Goal: Transaction & Acquisition: Book appointment/travel/reservation

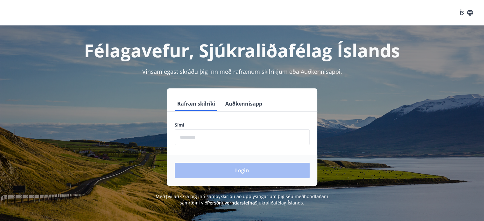
click at [251, 135] on input "phone" at bounding box center [242, 138] width 135 height 16
type input "********"
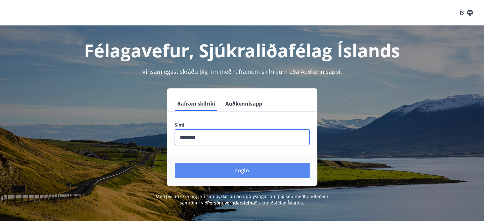
click at [236, 170] on button "Login" at bounding box center [242, 170] width 135 height 15
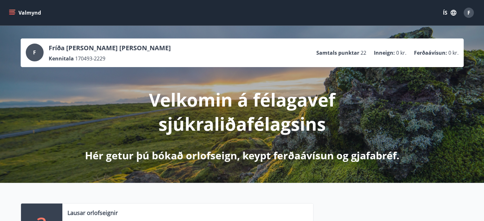
click at [10, 8] on button "Valmynd" at bounding box center [26, 12] width 36 height 11
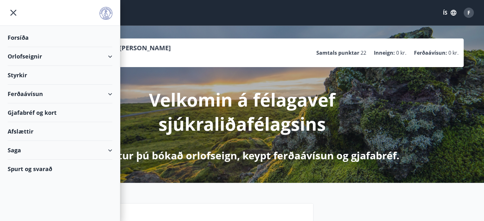
click at [101, 57] on div "Orlofseignir" at bounding box center [60, 56] width 105 height 19
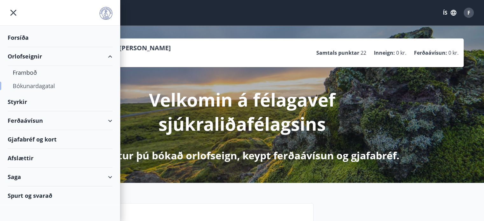
click at [47, 88] on div "Bókunardagatal" at bounding box center [60, 85] width 95 height 13
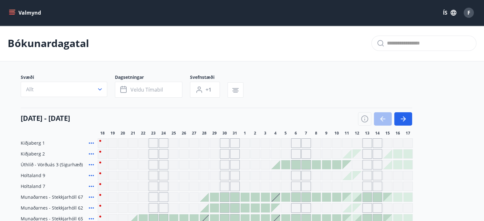
click at [7, 10] on div "Valmynd ÍS F" at bounding box center [242, 12] width 484 height 25
click at [13, 11] on icon "menu" at bounding box center [12, 11] width 6 height 1
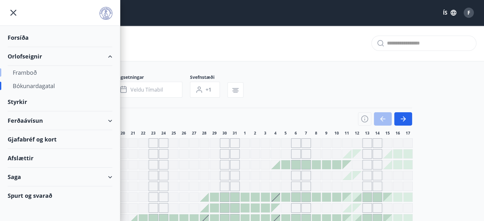
click at [28, 69] on div "Framboð" at bounding box center [60, 72] width 95 height 13
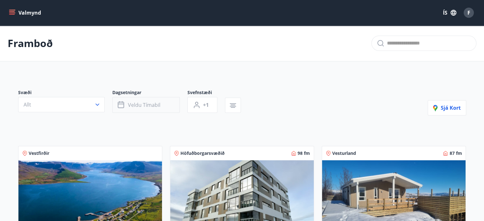
click at [128, 107] on span "Veldu tímabil" at bounding box center [144, 105] width 32 height 7
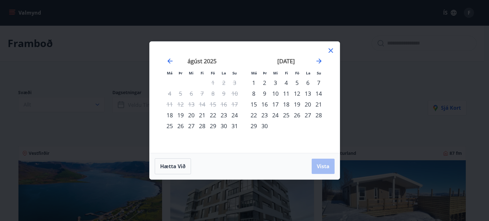
click at [120, 117] on div "Má Þr Mi Fi Fö La Su Má Þr Mi Fi Fö La Su júlí 2025 1 2 3 4 5 6 7 8 9 10 11 12 …" at bounding box center [244, 110] width 489 height 221
click at [328, 52] on icon at bounding box center [331, 51] width 8 height 8
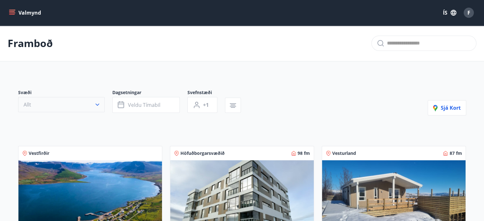
click at [80, 108] on button "Allt" at bounding box center [61, 104] width 87 height 15
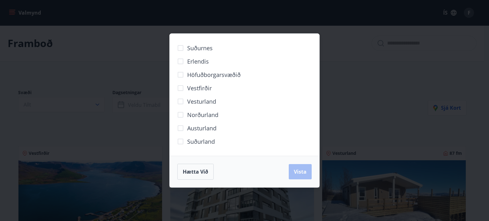
click at [174, 165] on div "Hætta við Vista" at bounding box center [245, 172] width 150 height 32
click at [188, 169] on span "Hætta við" at bounding box center [195, 171] width 25 height 7
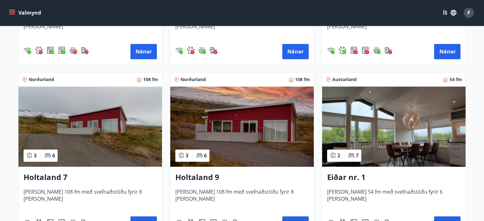
click at [128, 150] on img at bounding box center [90, 127] width 144 height 80
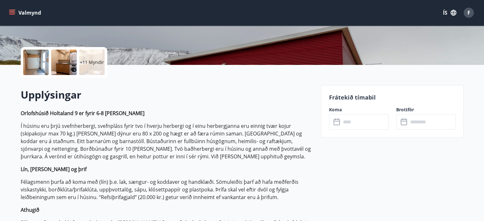
scroll to position [127, 0]
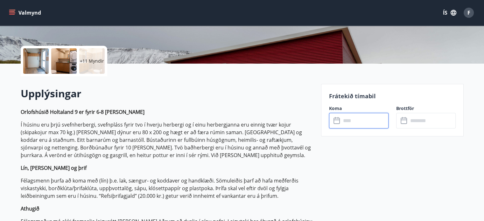
click at [362, 121] on input "text" at bounding box center [364, 121] width 47 height 16
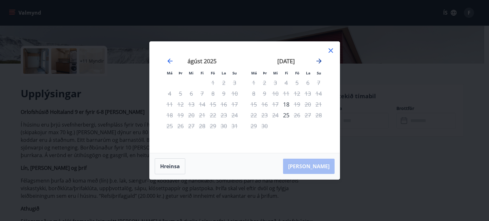
click at [321, 63] on icon "Move forward to switch to the next month." at bounding box center [319, 61] width 8 height 8
click at [321, 61] on icon "Move forward to switch to the next month." at bounding box center [319, 61] width 8 height 8
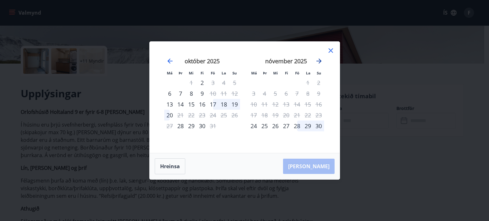
click at [321, 61] on icon "Move forward to switch to the next month." at bounding box center [319, 61] width 8 height 8
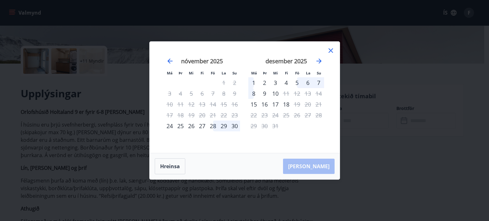
click at [330, 52] on icon at bounding box center [330, 50] width 4 height 4
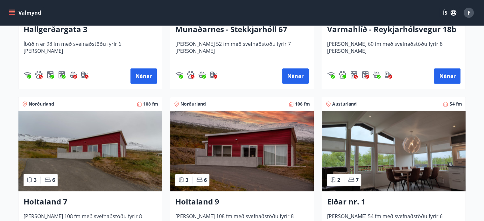
click at [229, 142] on img at bounding box center [242, 151] width 144 height 80
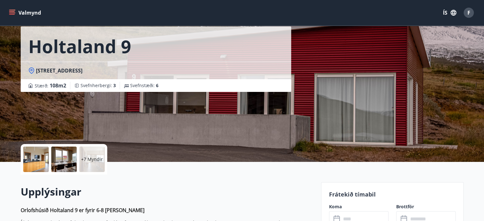
scroll to position [159, 0]
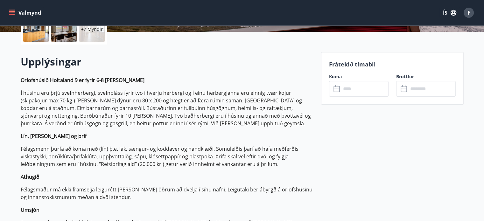
click at [362, 81] on div "Koma ​ ​" at bounding box center [354, 85] width 67 height 23
click at [362, 95] on input "text" at bounding box center [364, 89] width 47 height 16
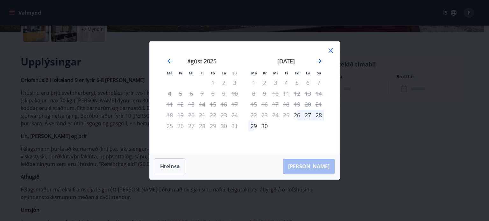
click at [319, 62] on icon "Move forward to switch to the next month." at bounding box center [319, 61] width 8 height 8
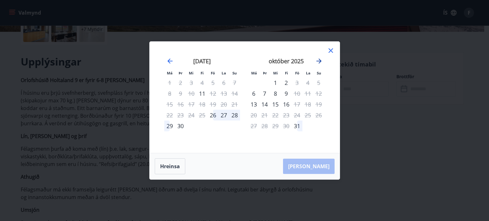
click at [319, 62] on icon "Move forward to switch to the next month." at bounding box center [319, 61] width 8 height 8
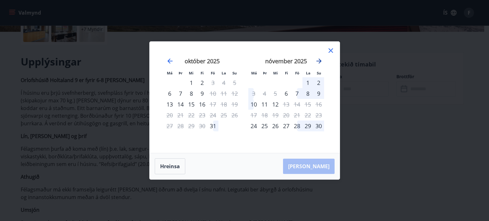
click at [319, 62] on icon "Move forward to switch to the next month." at bounding box center [319, 61] width 8 height 8
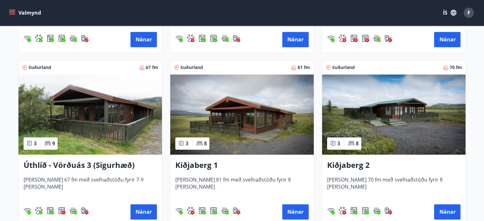
scroll to position [1018, 0]
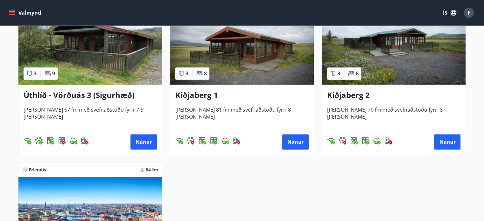
click at [219, 60] on img at bounding box center [242, 44] width 144 height 80
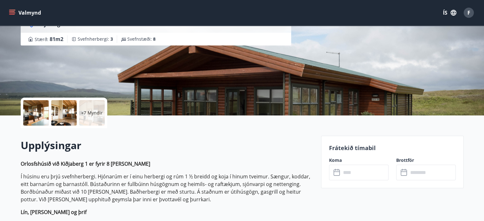
scroll to position [127, 0]
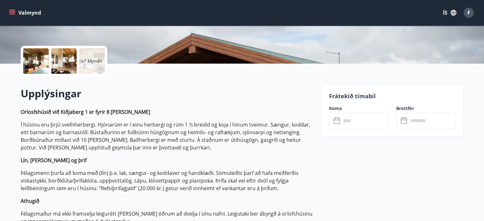
click at [376, 118] on input "text" at bounding box center [364, 121] width 47 height 16
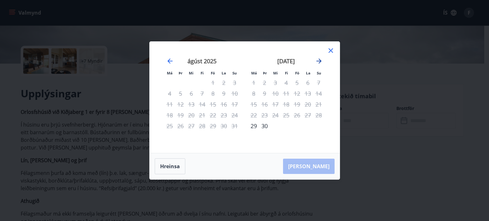
click at [319, 63] on icon "Move forward to switch to the next month." at bounding box center [318, 61] width 5 height 5
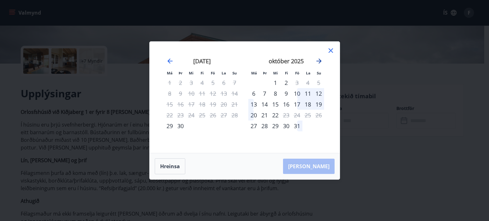
click at [319, 63] on icon "Move forward to switch to the next month." at bounding box center [318, 61] width 5 height 5
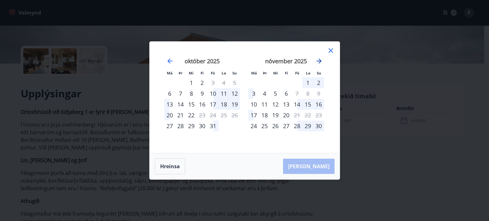
click at [319, 63] on icon "Move forward to switch to the next month." at bounding box center [318, 61] width 5 height 5
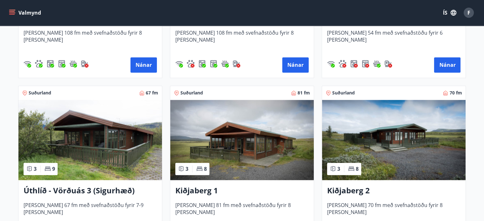
click at [384, 132] on img at bounding box center [394, 140] width 144 height 80
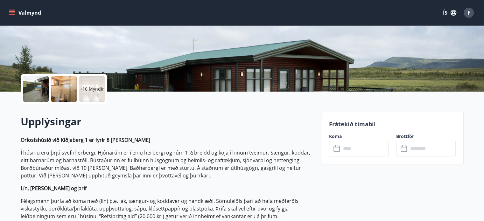
scroll to position [127, 0]
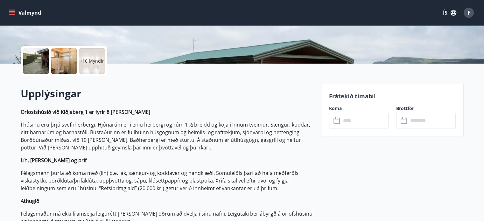
click at [364, 114] on input "text" at bounding box center [364, 121] width 47 height 16
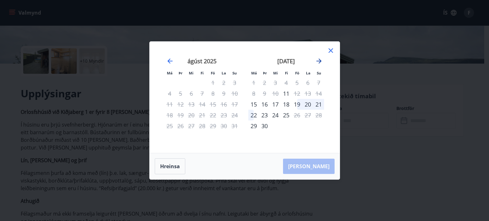
click at [315, 61] on icon "Move forward to switch to the next month." at bounding box center [319, 61] width 8 height 8
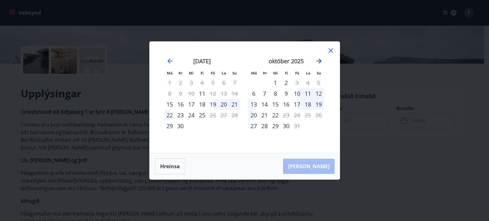
click at [315, 61] on icon "Move forward to switch to the next month." at bounding box center [319, 61] width 8 height 8
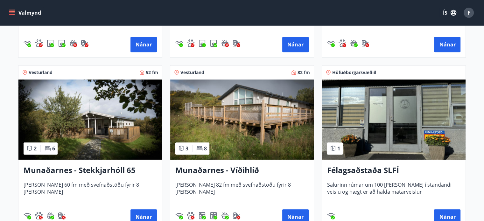
scroll to position [255, 0]
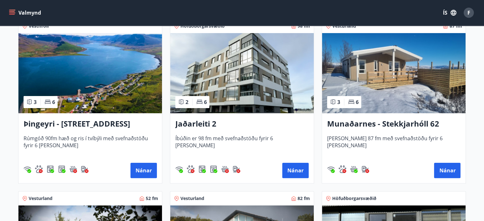
click at [423, 98] on img at bounding box center [394, 73] width 144 height 80
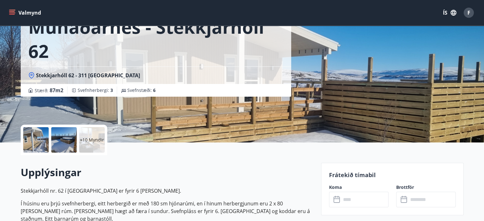
scroll to position [159, 0]
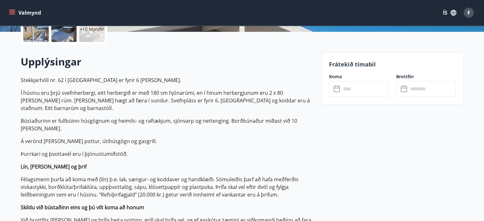
click at [361, 84] on input "text" at bounding box center [364, 89] width 47 height 16
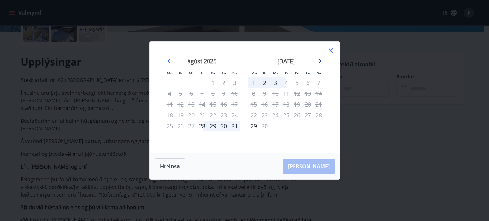
click at [318, 59] on icon "Move forward to switch to the next month." at bounding box center [318, 61] width 5 height 5
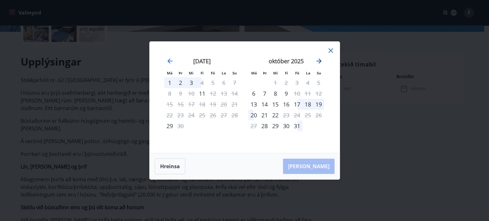
click at [318, 59] on icon "Move forward to switch to the next month." at bounding box center [318, 61] width 5 height 5
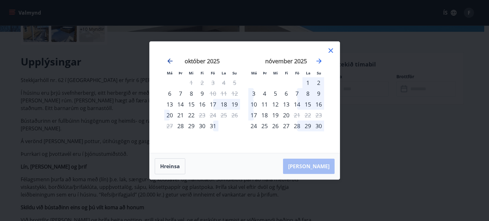
click at [172, 61] on icon "Move backward to switch to the previous month." at bounding box center [169, 61] width 5 height 5
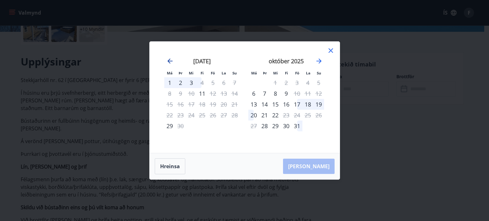
click at [171, 61] on icon "Move backward to switch to the previous month." at bounding box center [169, 61] width 5 height 5
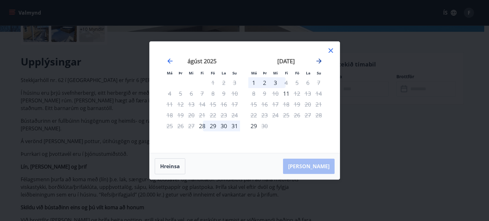
click at [320, 61] on icon "Move forward to switch to the next month." at bounding box center [318, 61] width 5 height 5
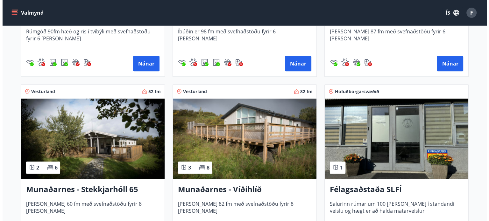
scroll to position [159, 0]
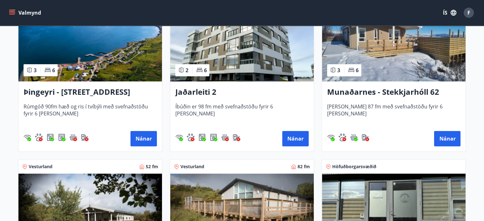
drag, startPoint x: 460, startPoint y: 11, endPoint x: 474, endPoint y: 14, distance: 14.5
click at [461, 11] on div "ÍS F" at bounding box center [457, 12] width 37 height 15
click at [474, 14] on button "F" at bounding box center [468, 12] width 15 height 15
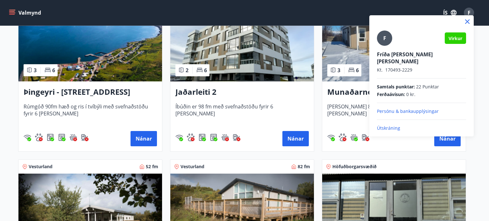
click at [395, 124] on div "F Virkur Fríða Móníka Ágústsd Berndsen Kt. 170493-2229 Samtals punktar : 22 Pun…" at bounding box center [421, 75] width 104 height 121
click at [385, 117] on div "F Virkur Fríða Móníka Ágústsd Berndsen Kt. 170493-2229 Samtals punktar : 22 Pun…" at bounding box center [421, 81] width 89 height 101
click at [385, 125] on p "Útskráning" at bounding box center [421, 128] width 89 height 6
